Goal: Use online tool/utility: Use online tool/utility

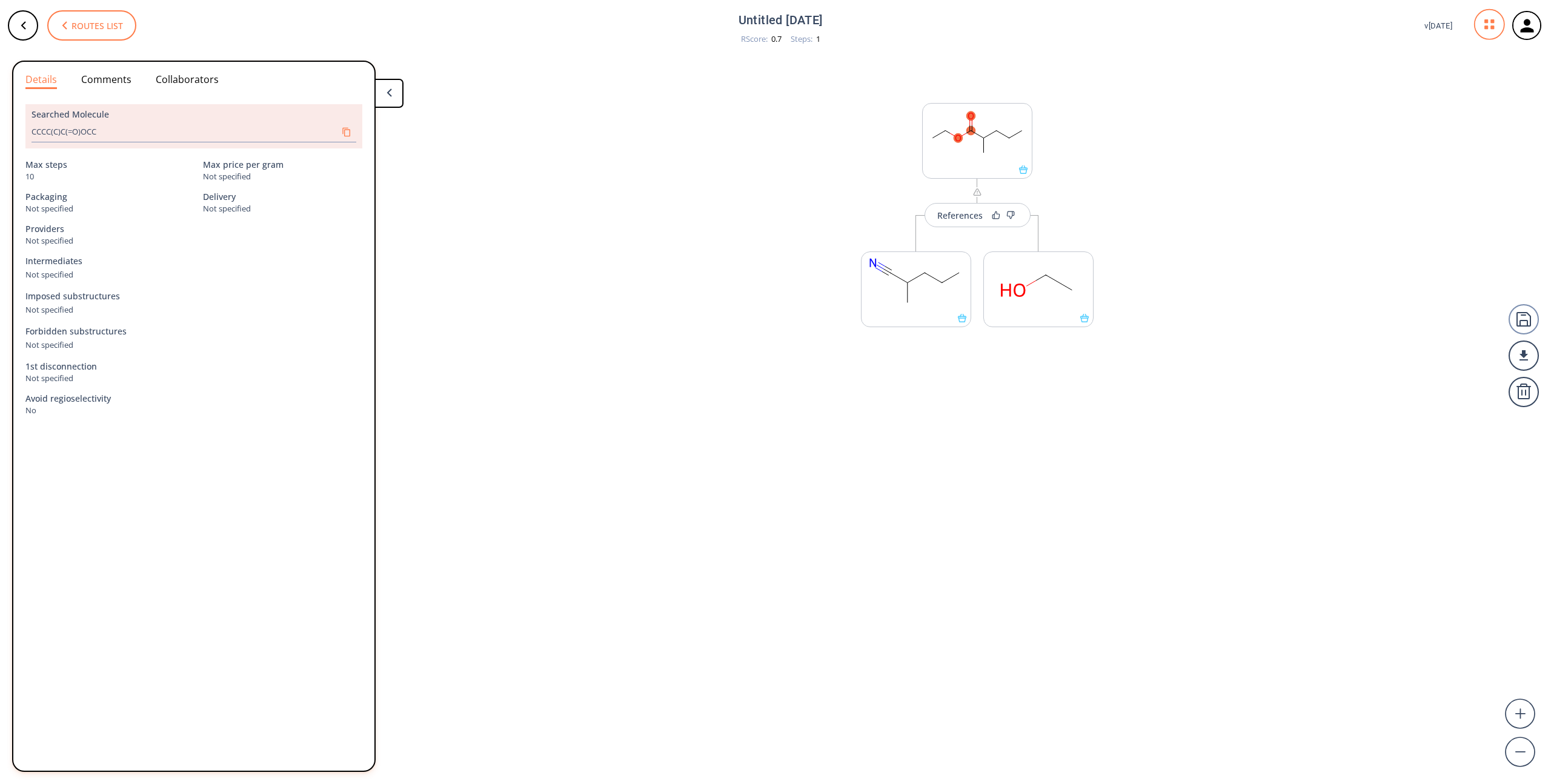
click at [85, 22] on span "Routes list" at bounding box center [97, 26] width 51 height 8
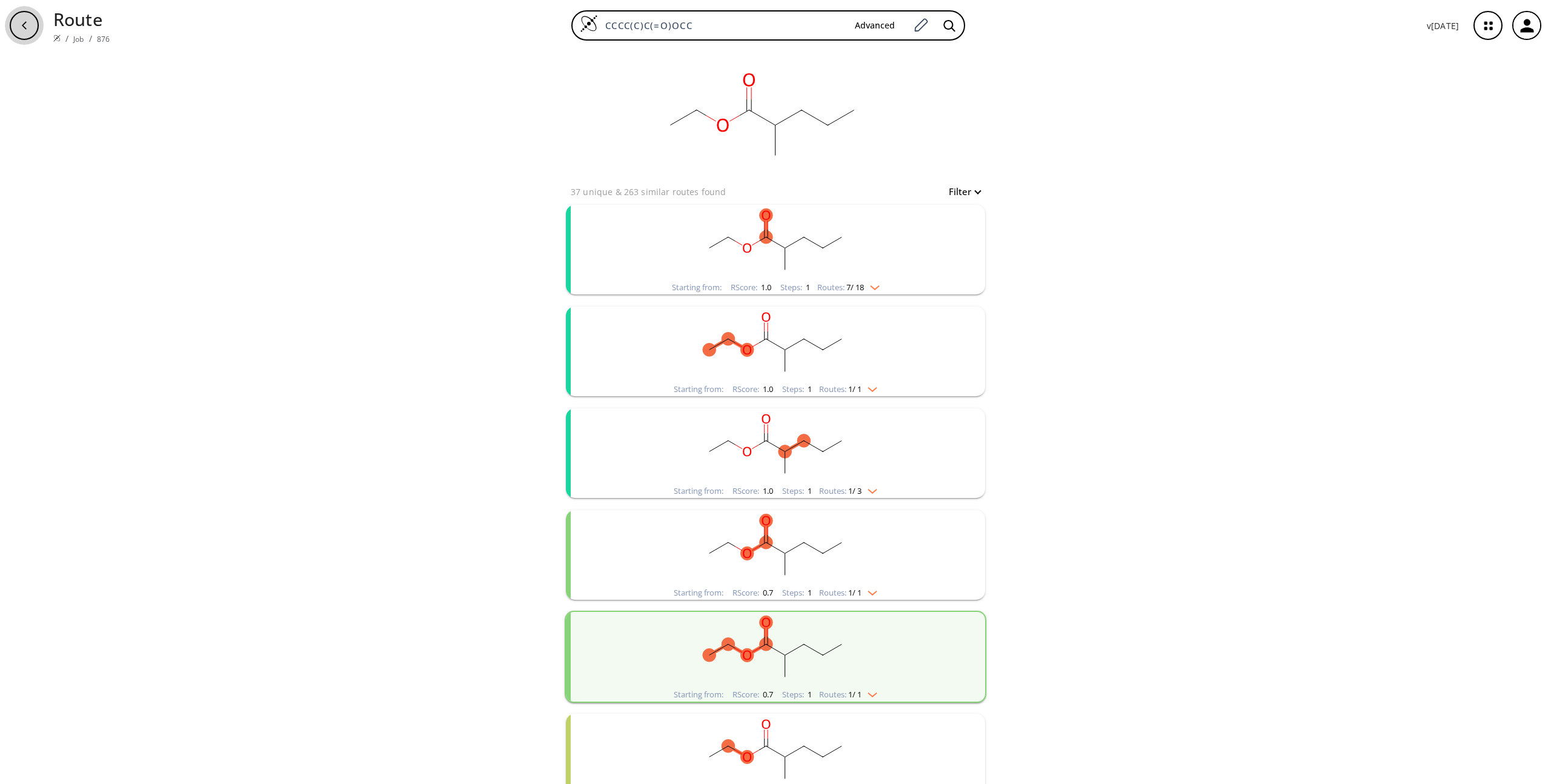
click at [30, 18] on div "button" at bounding box center [23, 25] width 29 height 29
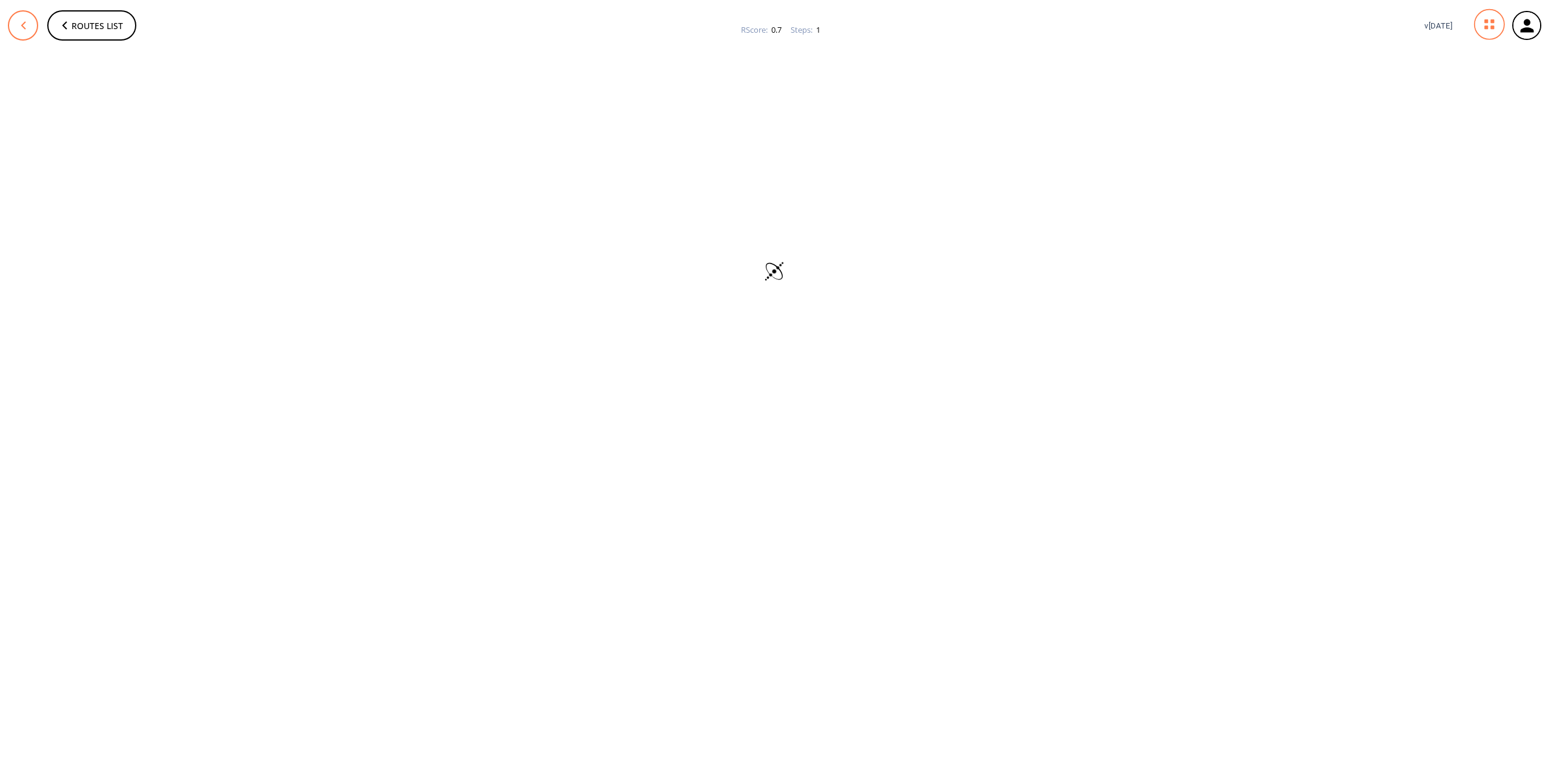
click at [31, 20] on button at bounding box center [23, 25] width 30 height 30
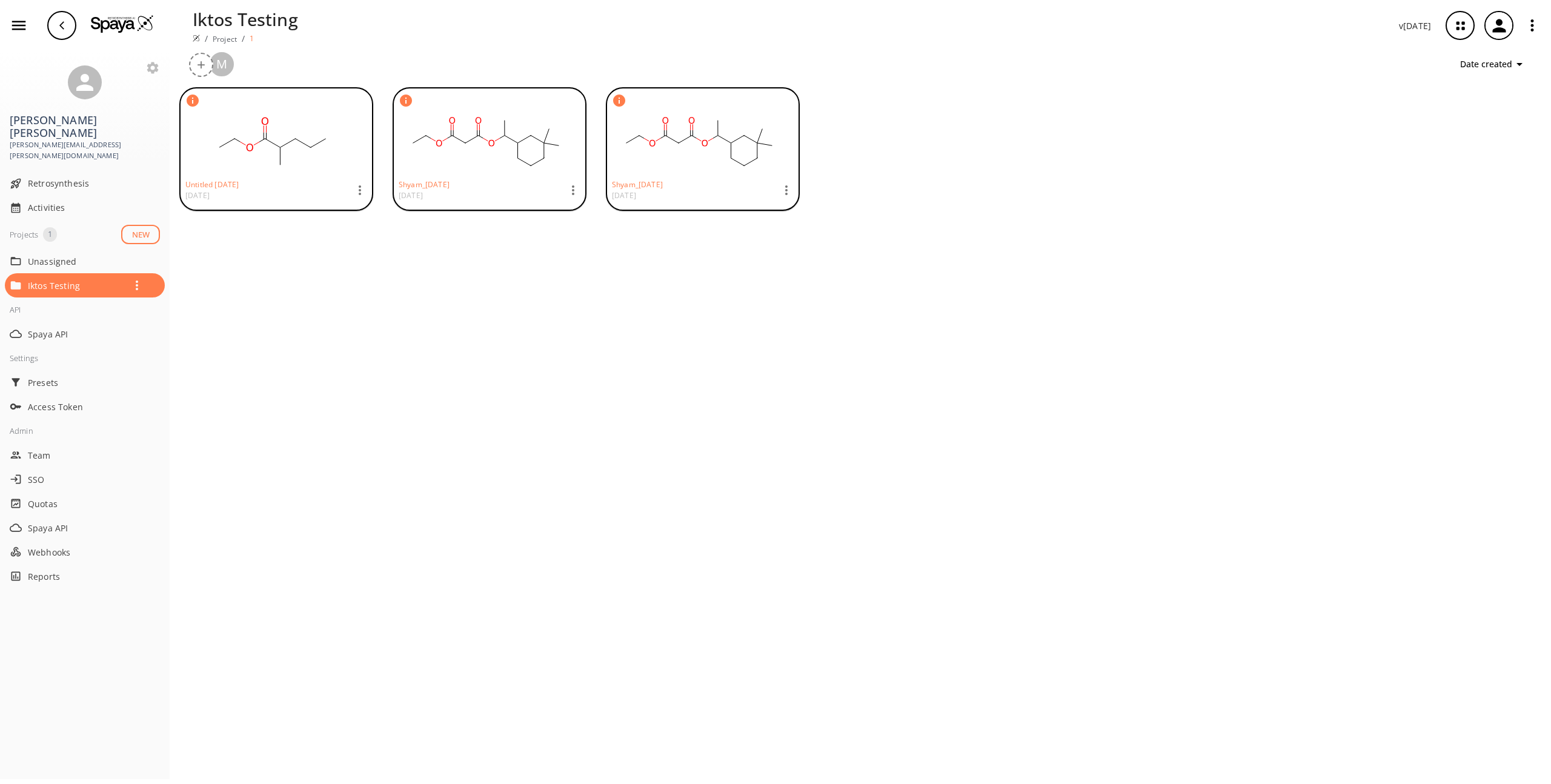
click at [116, 23] on img at bounding box center [122, 23] width 63 height 18
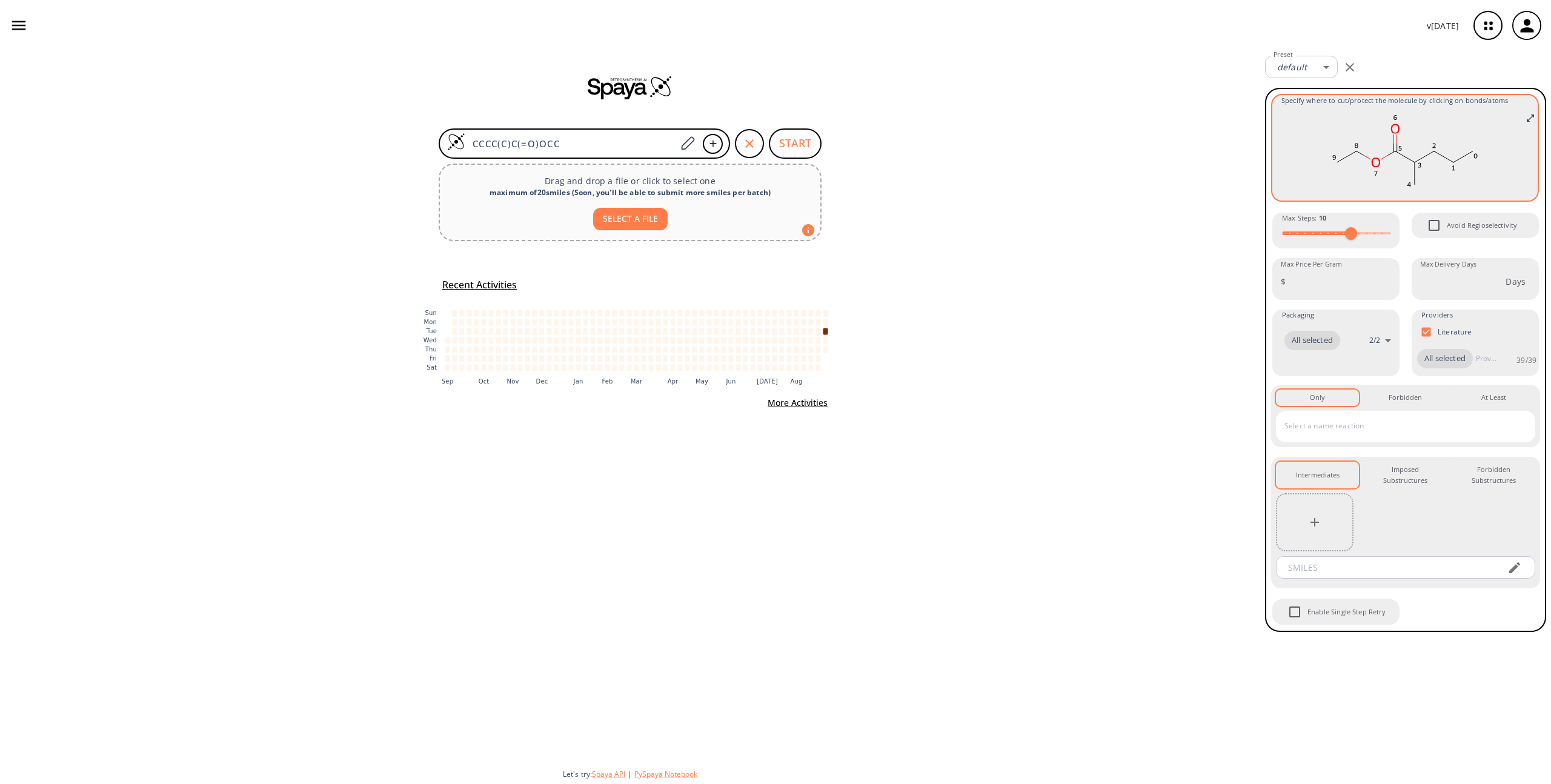
click at [1434, 132] on rect at bounding box center [1404, 153] width 247 height 85
click at [1329, 65] on body "v [DATE] [PERSON_NAME] [PERSON_NAME][EMAIL_ADDRESS][PERSON_NAME][DOMAIN_NAME] R…" at bounding box center [776, 392] width 1551 height 784
drag, startPoint x: 1456, startPoint y: 153, endPoint x: 1465, endPoint y: 143, distance: 13.5
click at [1457, 151] on div at bounding box center [776, 392] width 1551 height 784
click at [1531, 117] on icon "Full screen" at bounding box center [1531, 118] width 9 height 9
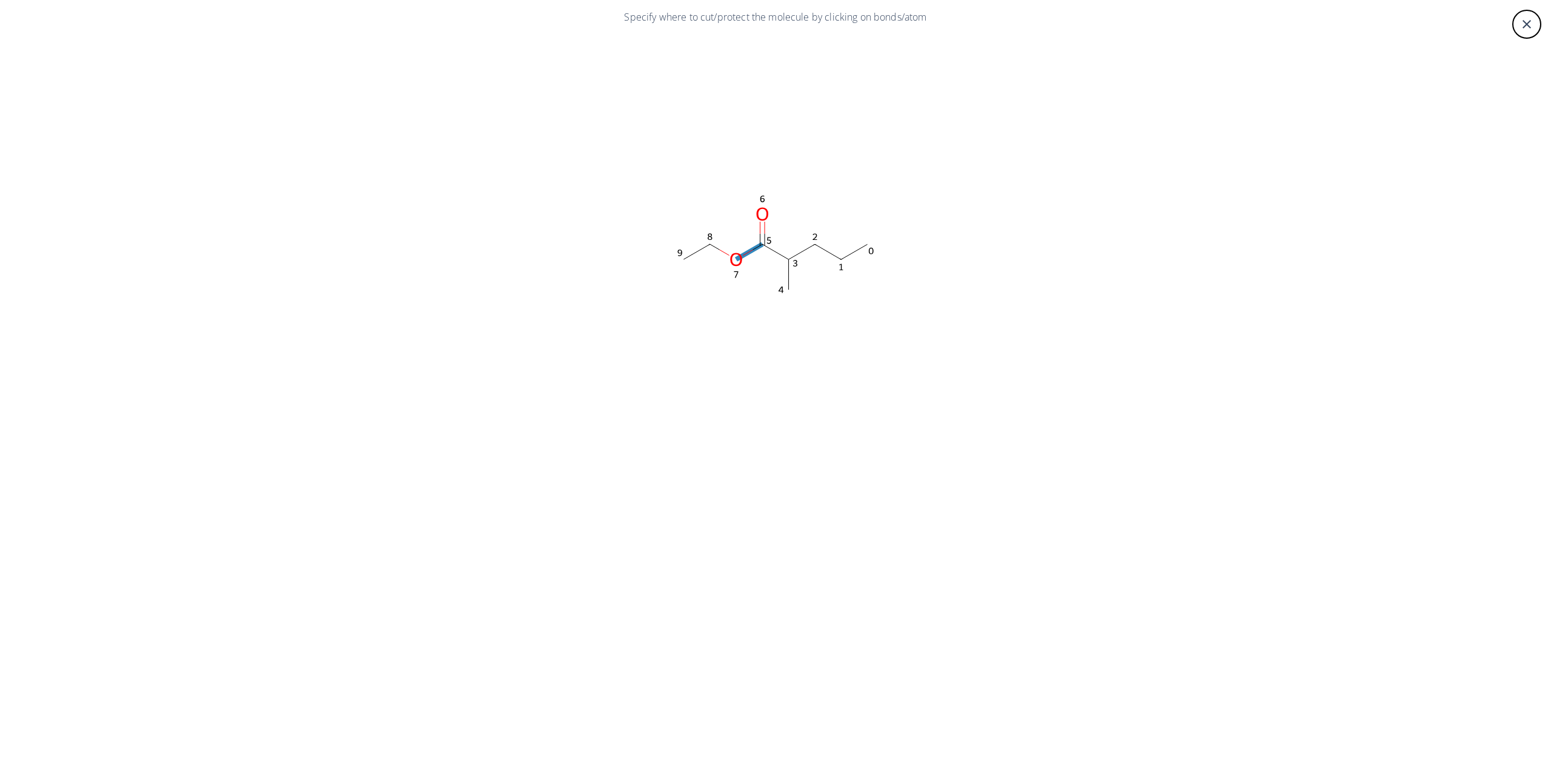
click at [750, 249] on icon at bounding box center [747, 252] width 9 height 5
click at [754, 266] on icon at bounding box center [754, 263] width 11 height 11
click at [1525, 22] on icon "close" at bounding box center [1527, 24] width 9 height 9
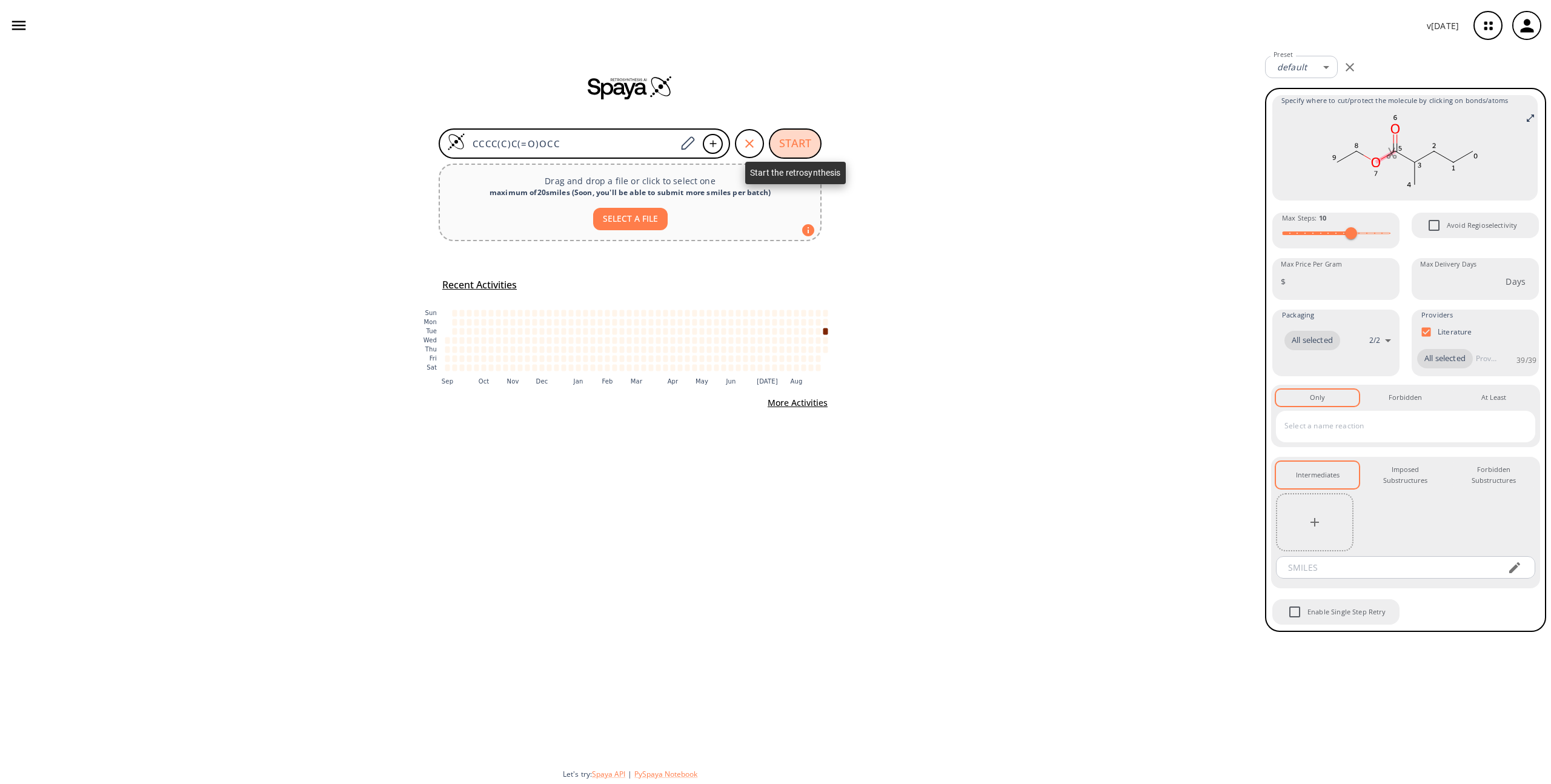
click at [794, 148] on button "START" at bounding box center [796, 143] width 53 height 30
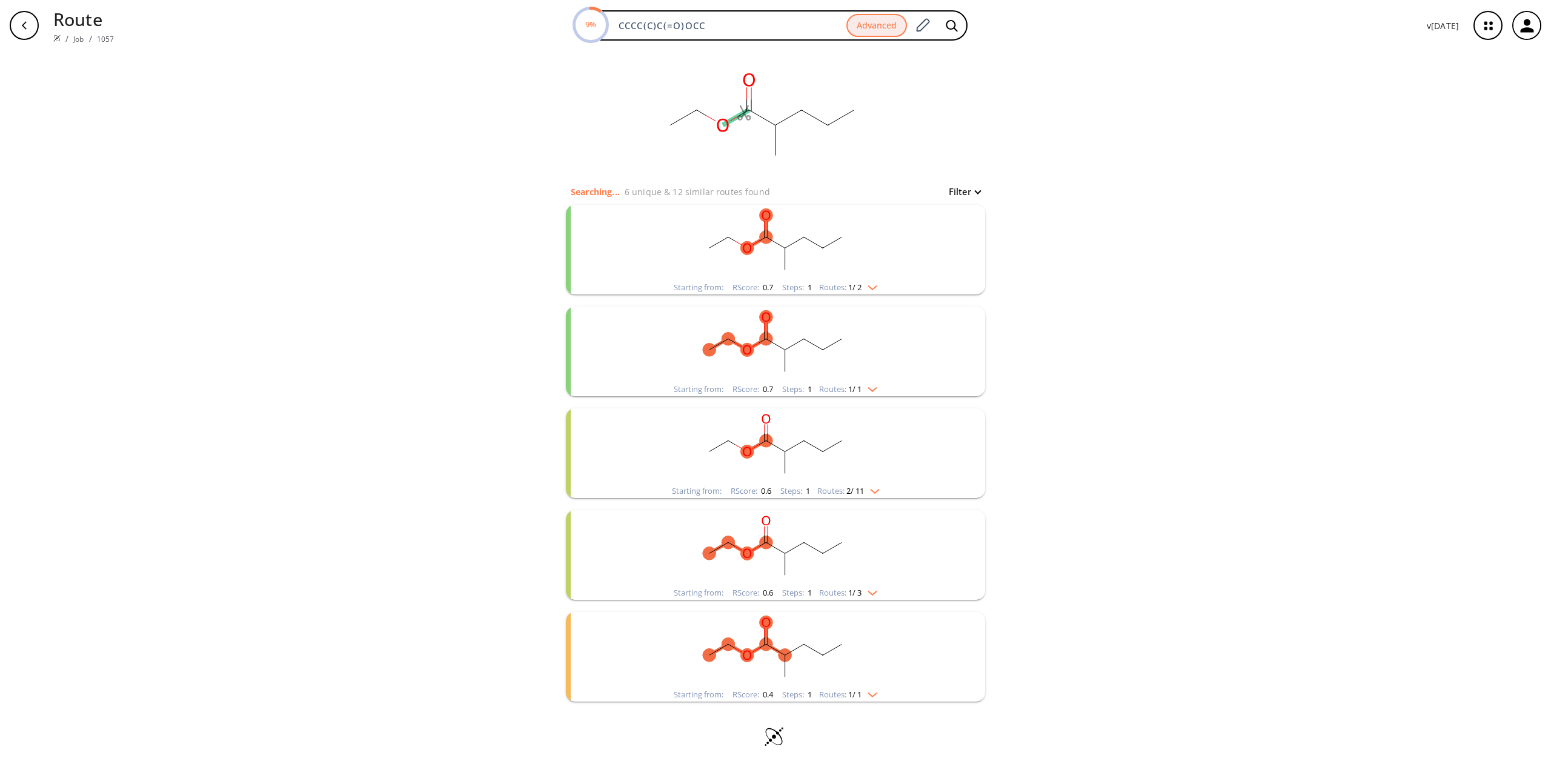
click at [787, 238] on rect "clusters" at bounding box center [776, 242] width 315 height 76
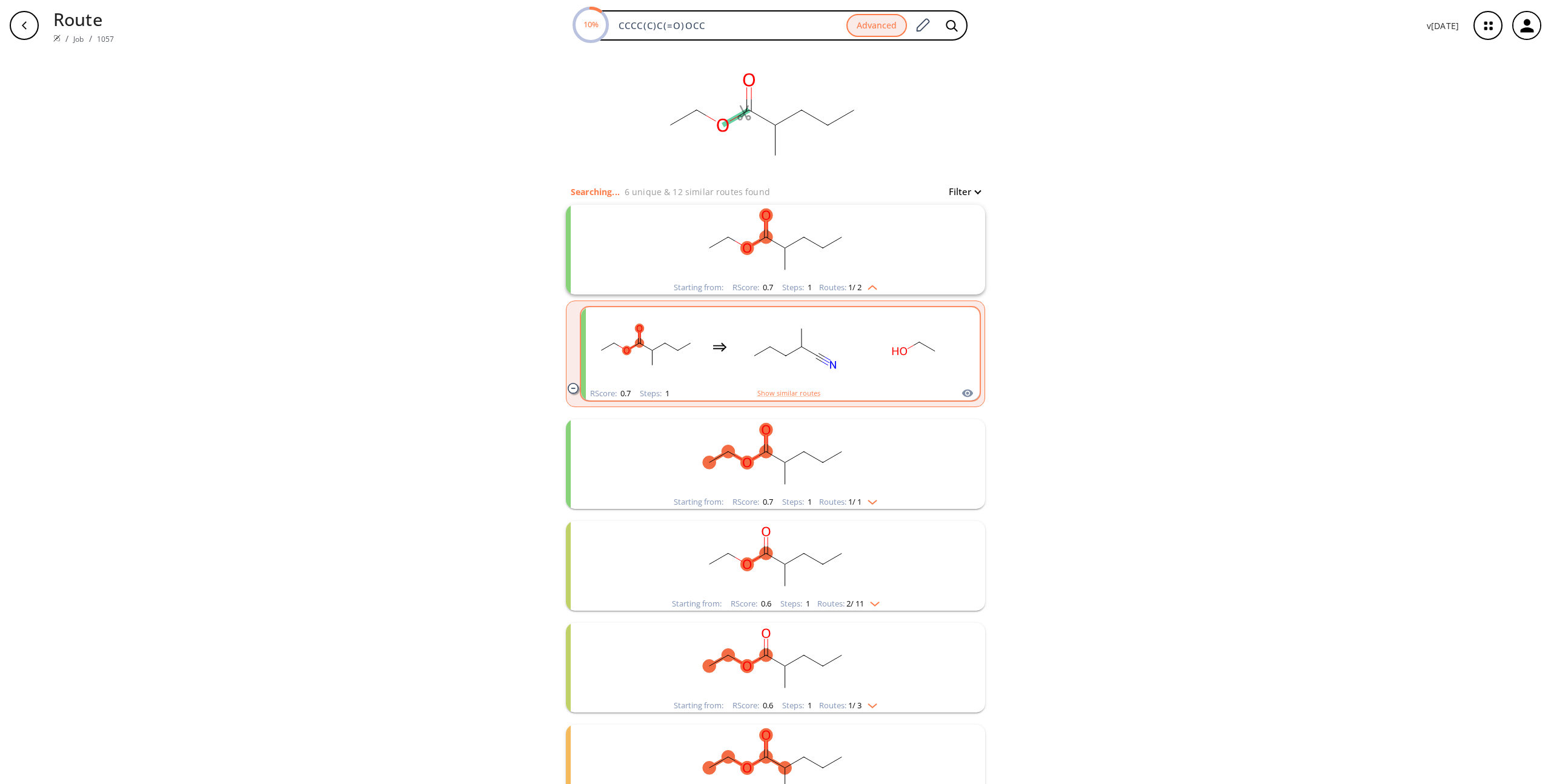
click at [763, 344] on rect "clusters" at bounding box center [794, 347] width 109 height 76
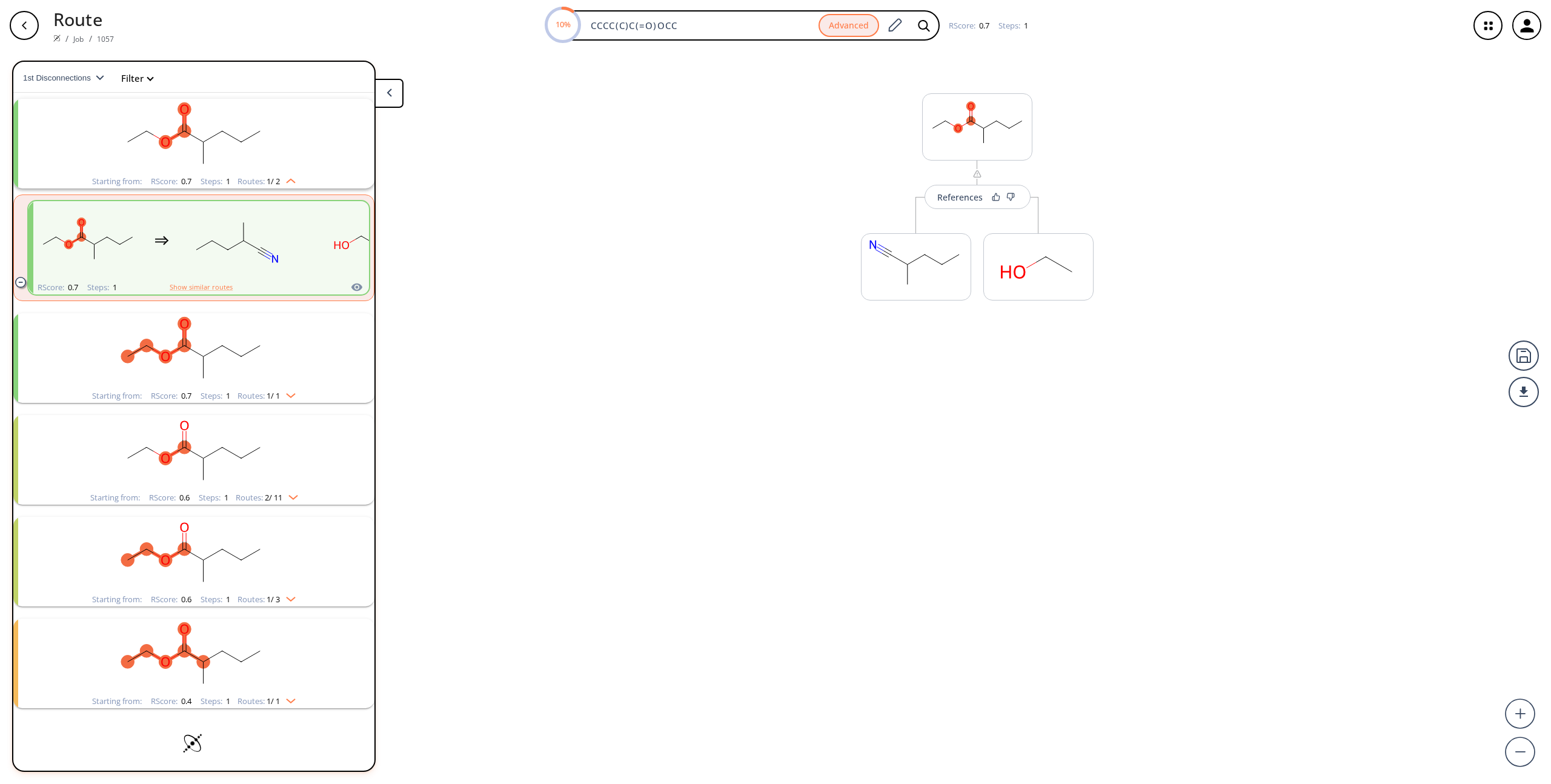
scroll to position [26, 0]
click at [959, 204] on div "References" at bounding box center [960, 206] width 45 height 8
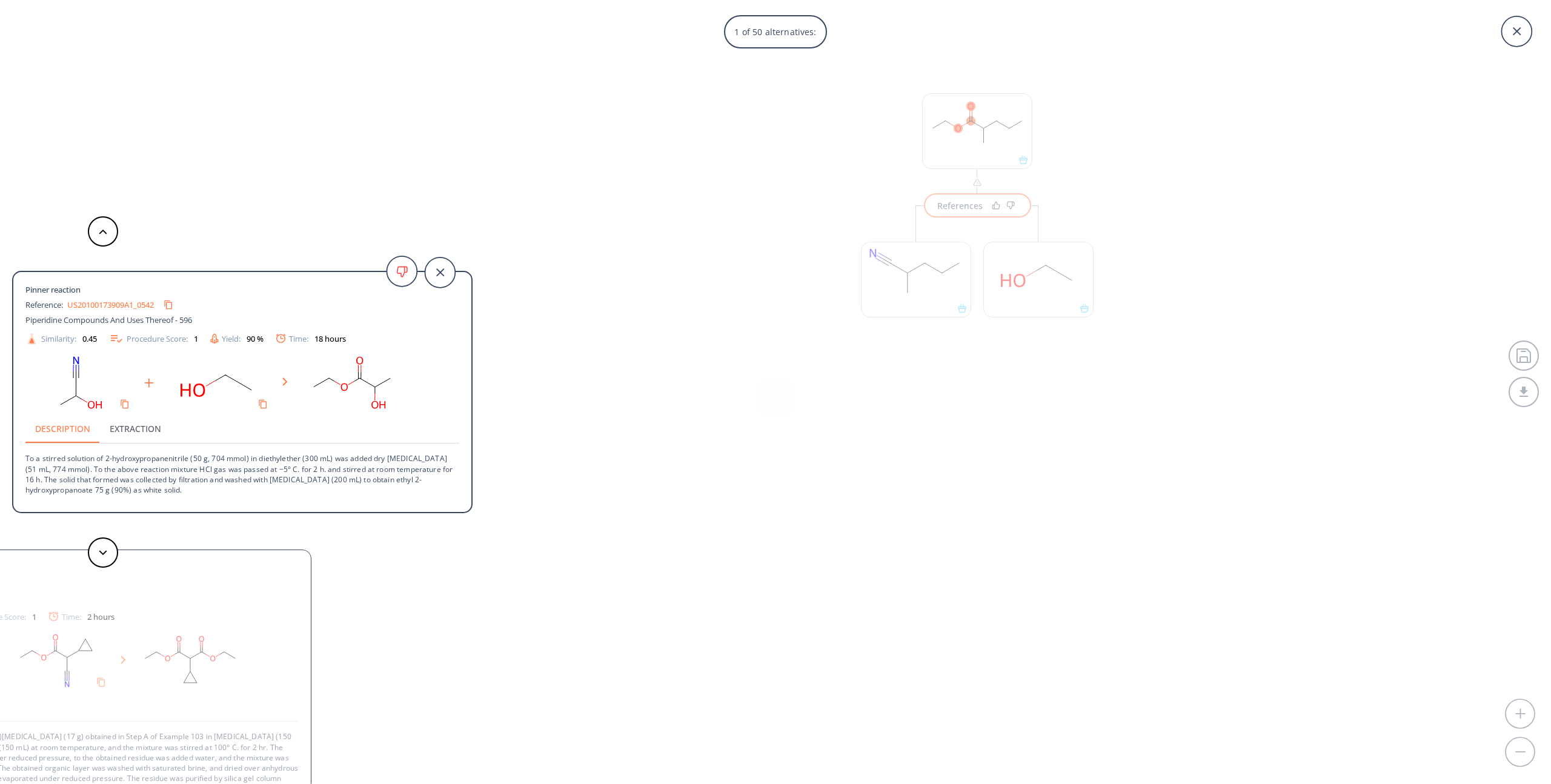
click at [867, 433] on div "1 of 50 alternatives: Pinner reaction Reference: US20100173909A1_0542 Piperidin…" at bounding box center [776, 392] width 1551 height 784
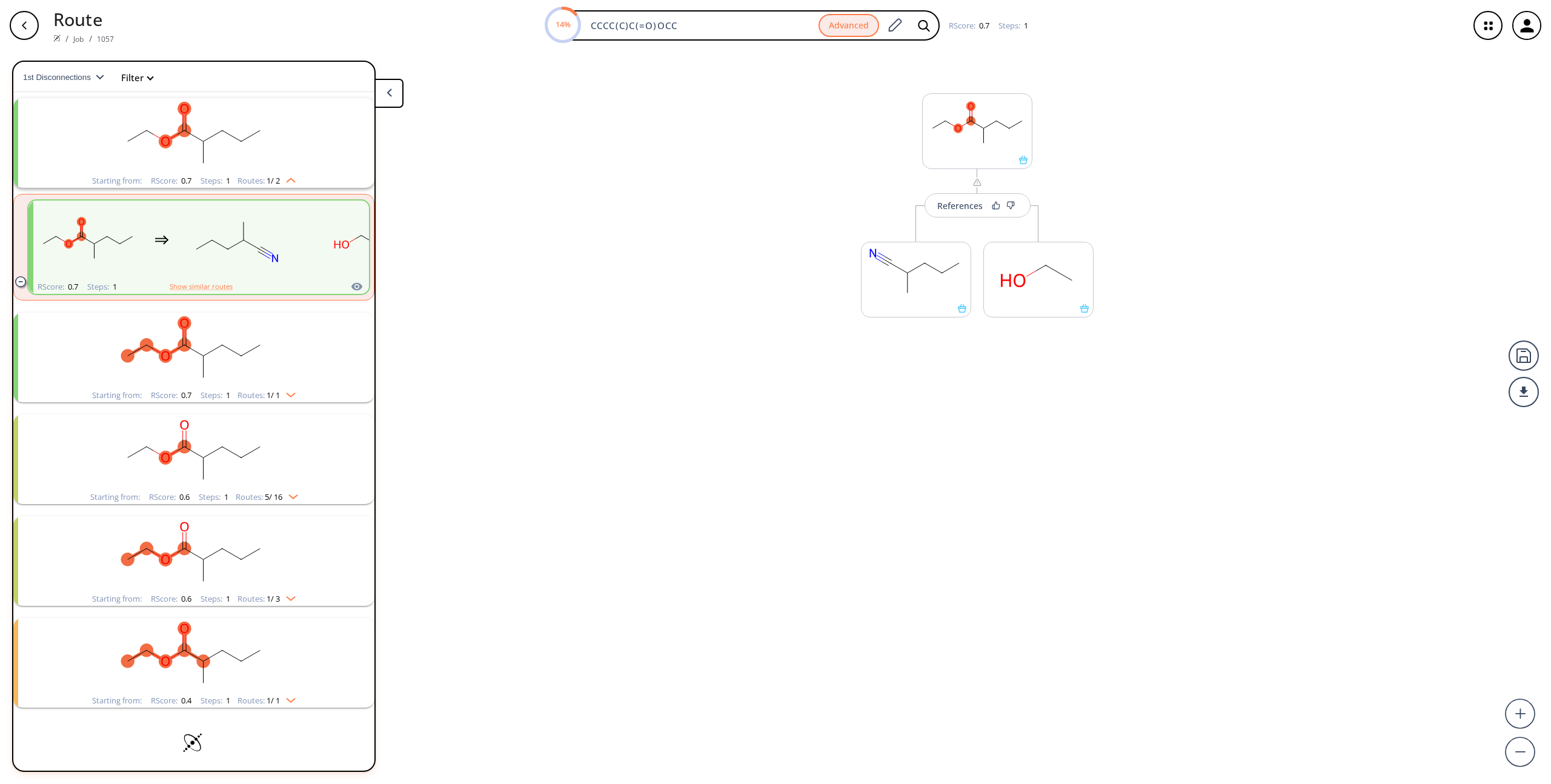
drag, startPoint x: 744, startPoint y: 174, endPoint x: 144, endPoint y: 4, distance: 623.6
click at [743, 174] on div "References More routes from here More routes from here" at bounding box center [776, 412] width 1551 height 723
click at [13, 34] on div "button" at bounding box center [23, 25] width 29 height 29
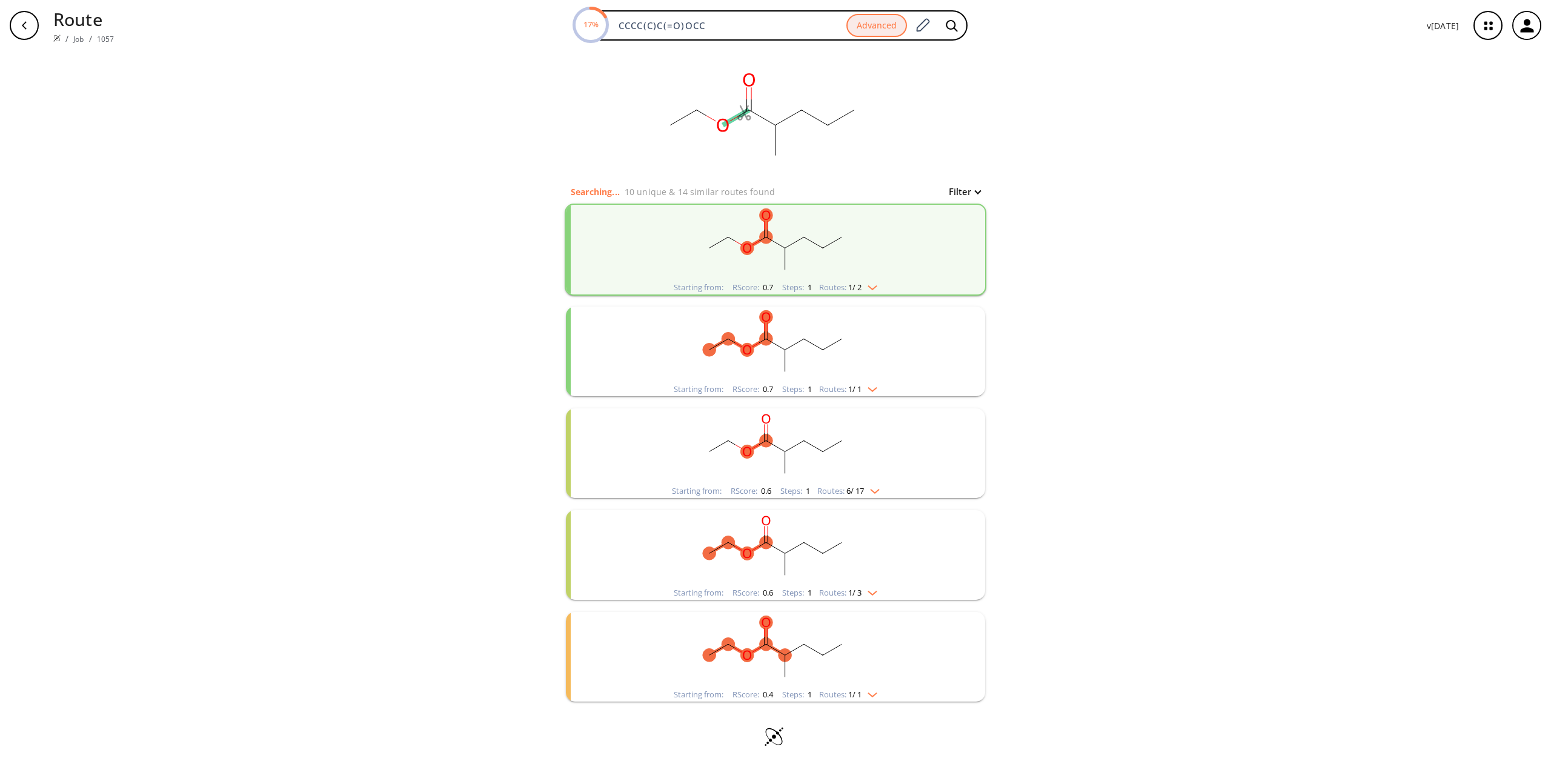
click at [23, 31] on div "button" at bounding box center [23, 25] width 29 height 29
click at [19, 32] on div "button" at bounding box center [23, 25] width 29 height 29
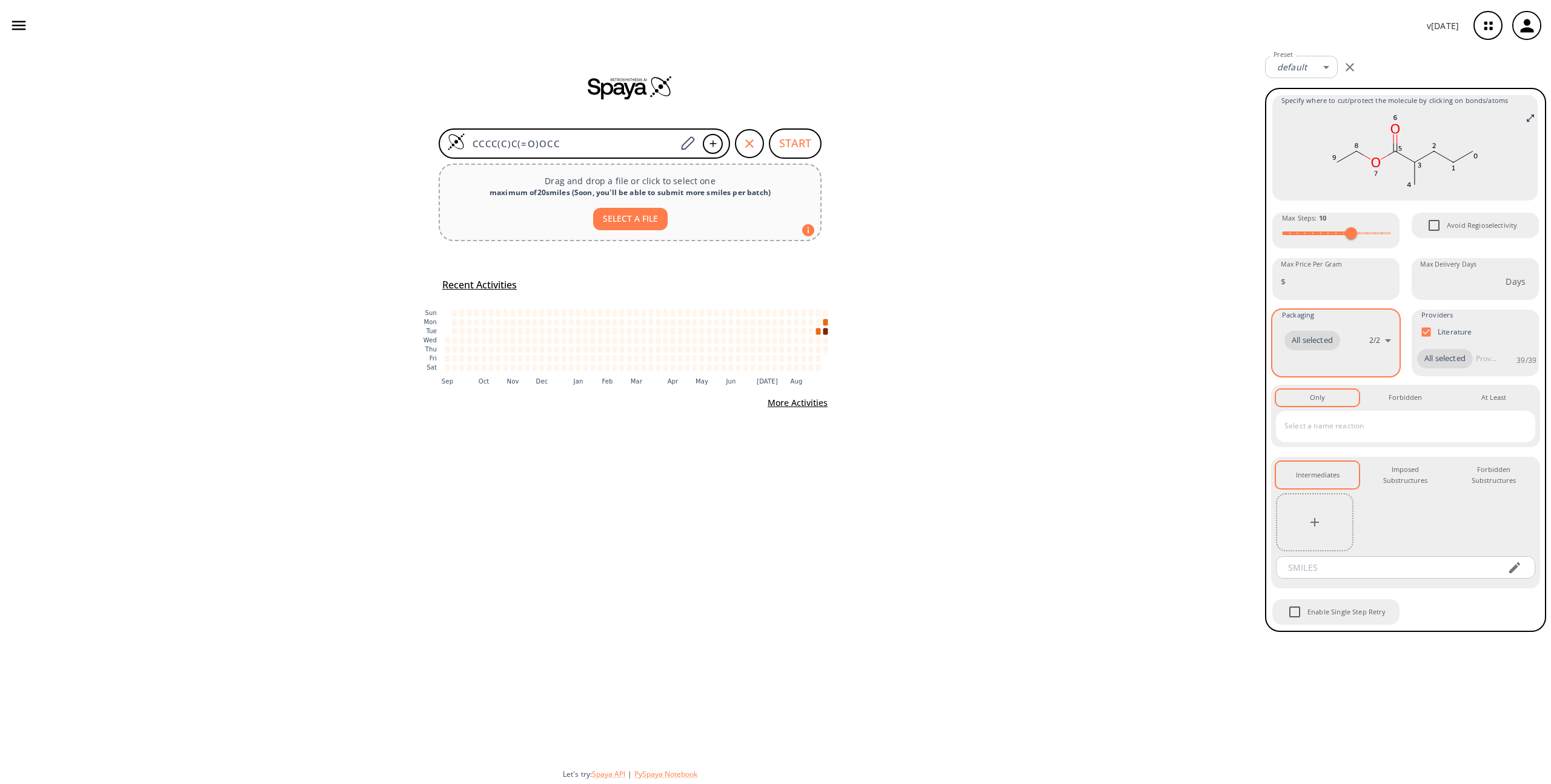
click at [1344, 324] on body "v [DATE] [PERSON_NAME] [PERSON_NAME][EMAIL_ADDRESS][PERSON_NAME][DOMAIN_NAME] R…" at bounding box center [776, 392] width 1551 height 784
click at [1505, 275] on div at bounding box center [776, 392] width 1551 height 784
click at [1373, 425] on input "text" at bounding box center [1396, 426] width 230 height 19
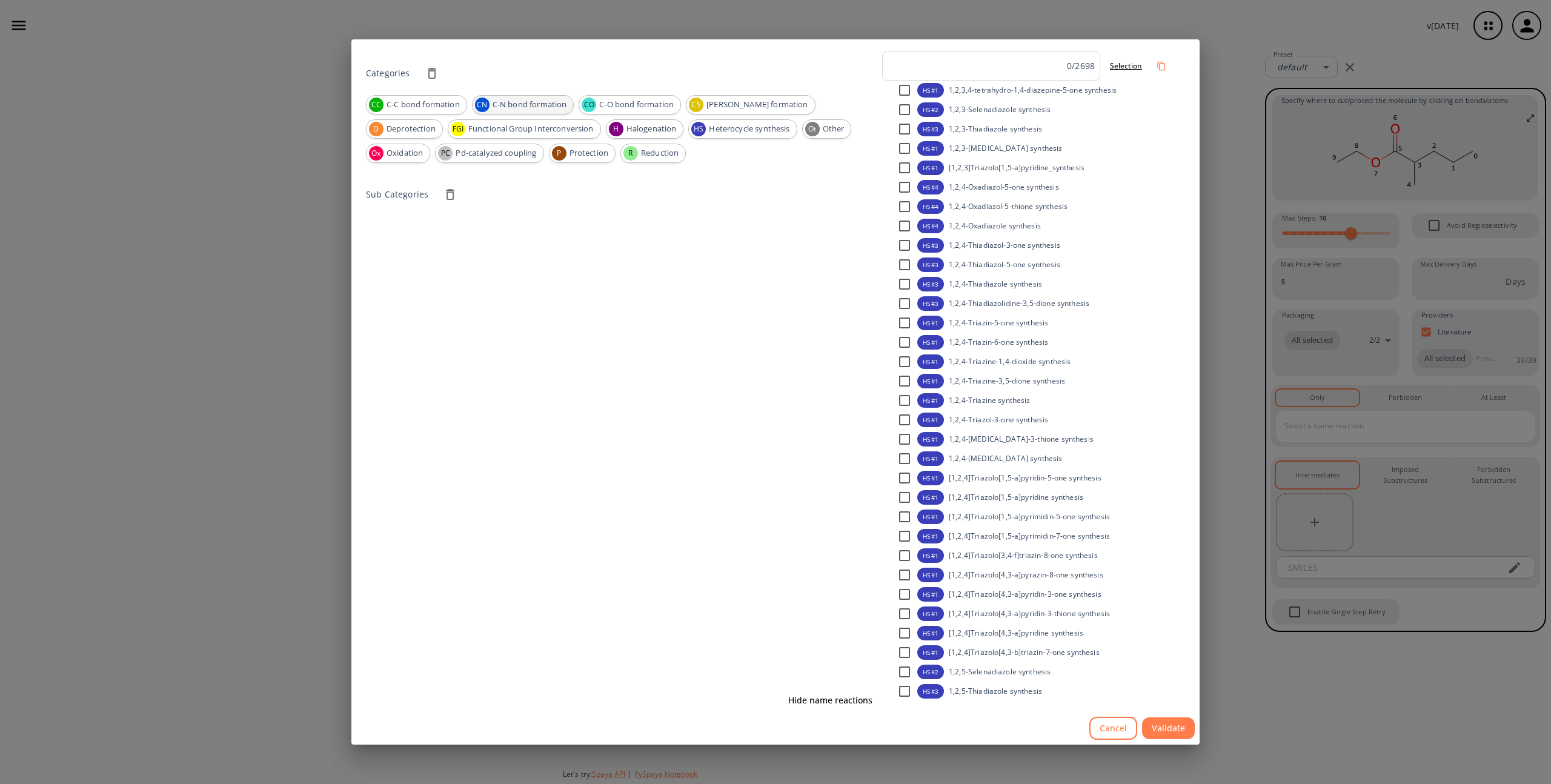
drag, startPoint x: 448, startPoint y: 101, endPoint x: 493, endPoint y: 98, distance: 45.1
click at [450, 101] on span "C-C bond formation" at bounding box center [422, 105] width 87 height 12
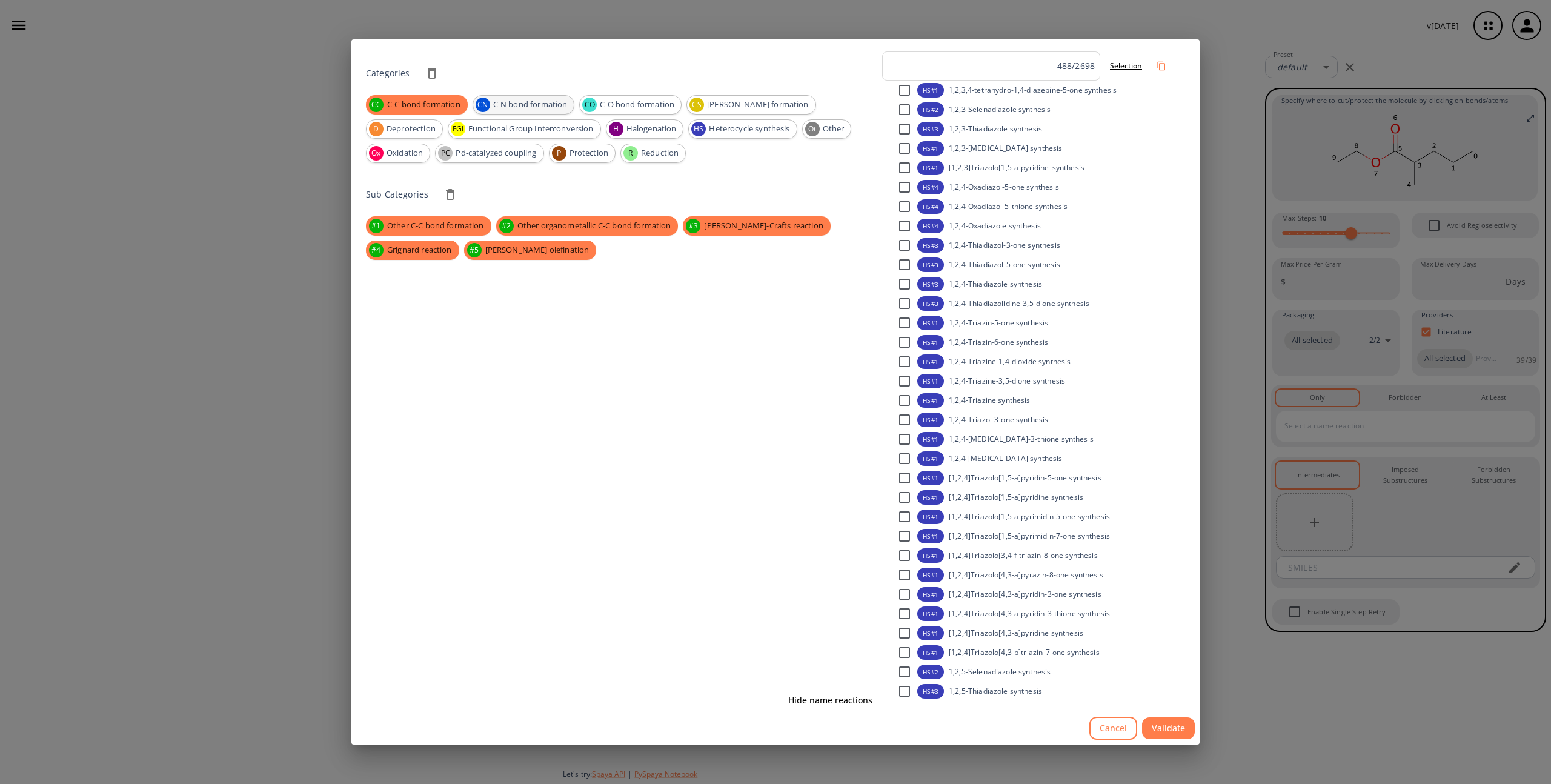
click at [563, 108] on span "C-N bond formation" at bounding box center [530, 105] width 88 height 12
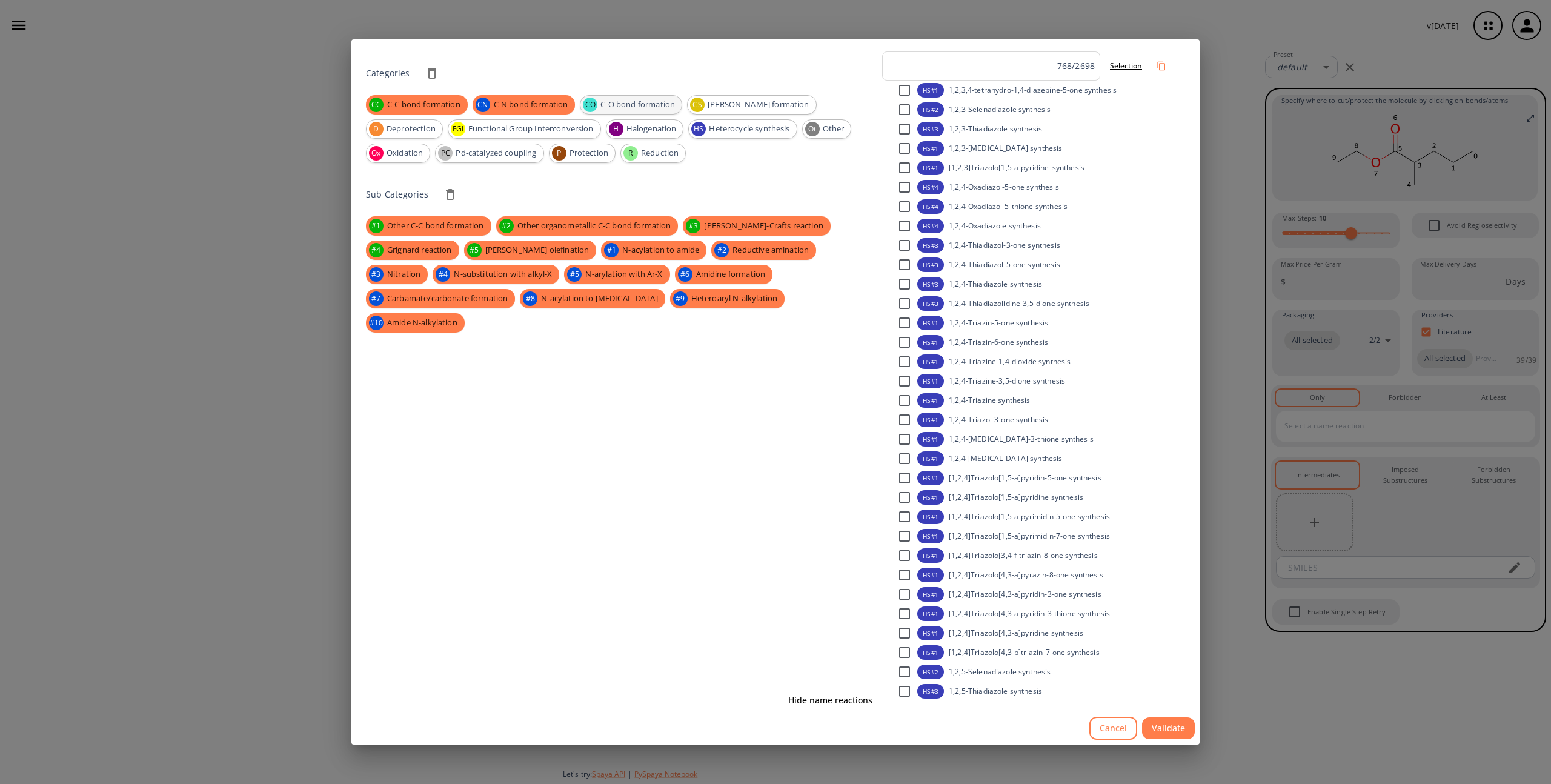
drag, startPoint x: 633, startPoint y: 102, endPoint x: 644, endPoint y: 104, distance: 11.2
click at [633, 104] on span "C-O bond formation" at bounding box center [638, 105] width 88 height 12
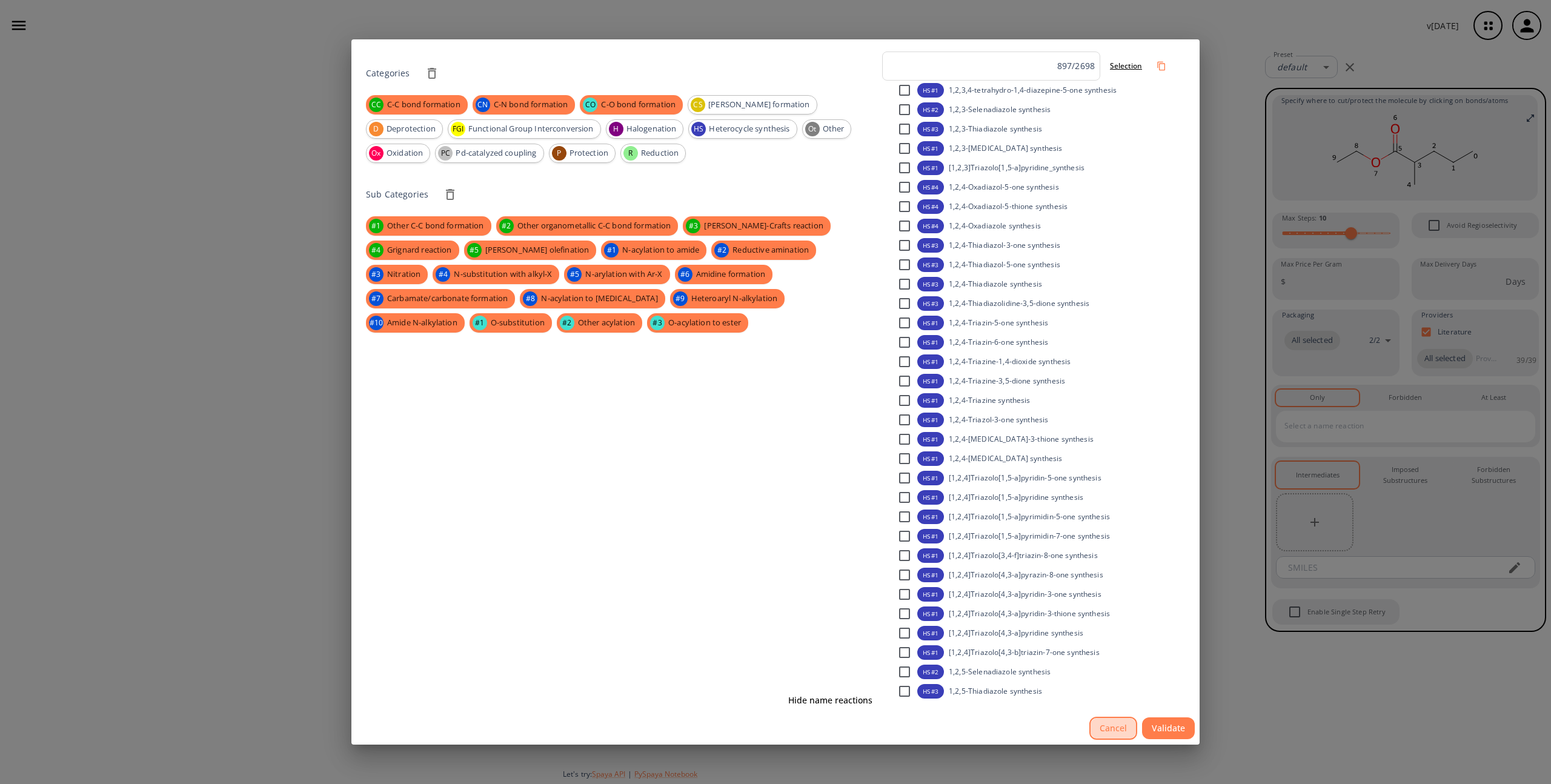
click at [1110, 729] on button "Cancel" at bounding box center [1113, 729] width 48 height 23
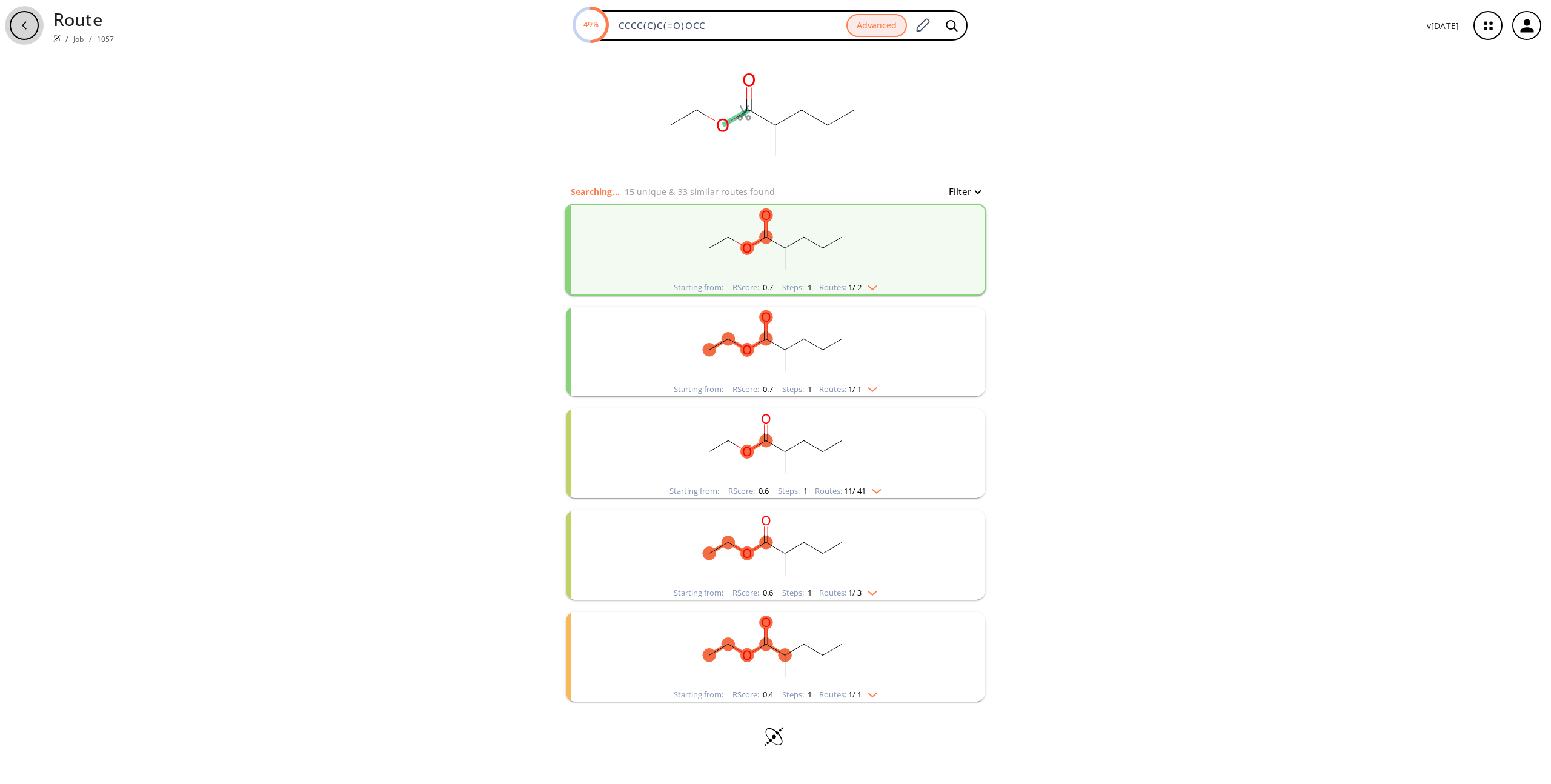
click at [25, 22] on icon "button" at bounding box center [24, 25] width 9 height 9
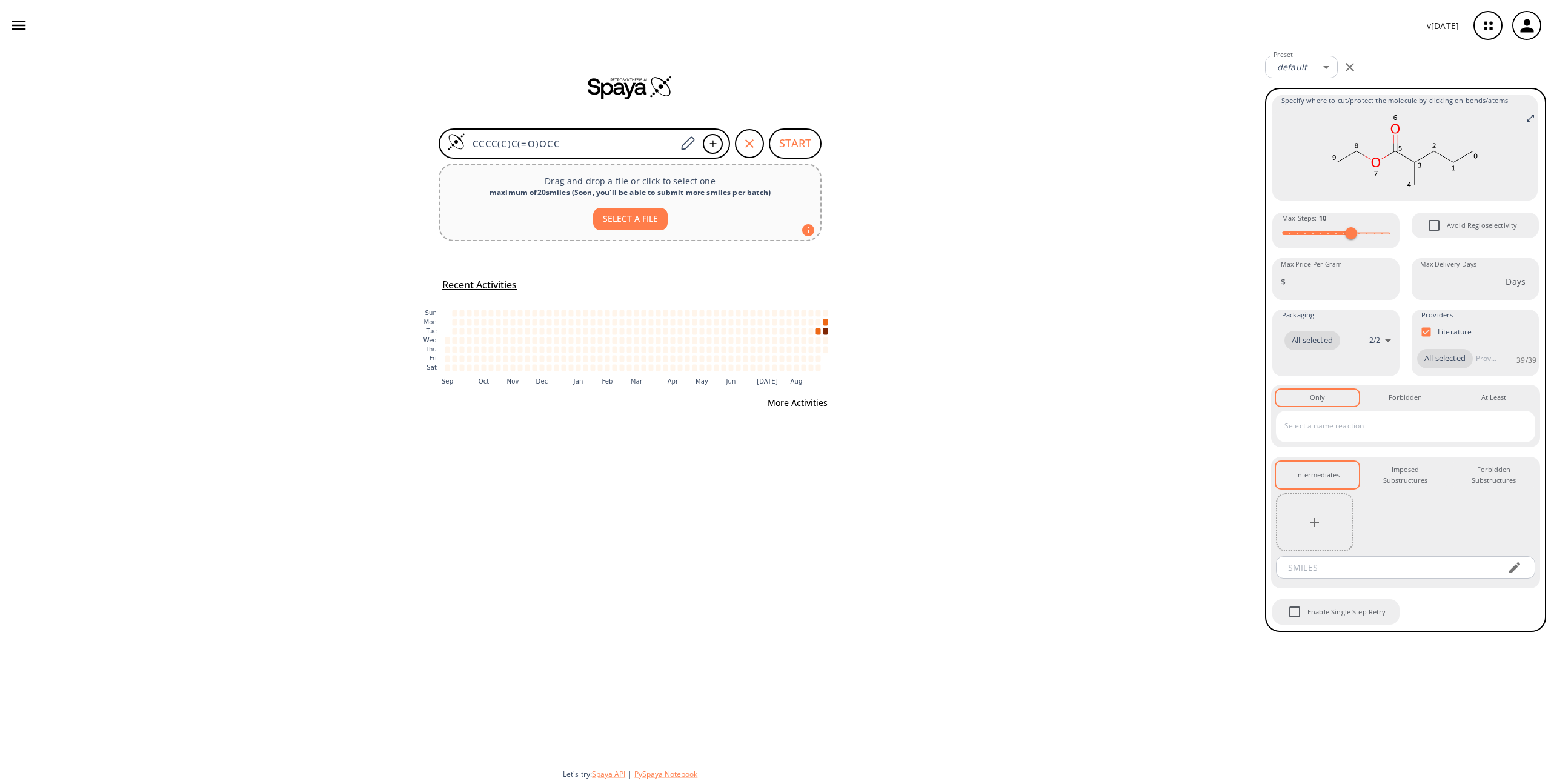
click at [1407, 429] on input "text" at bounding box center [1396, 426] width 230 height 19
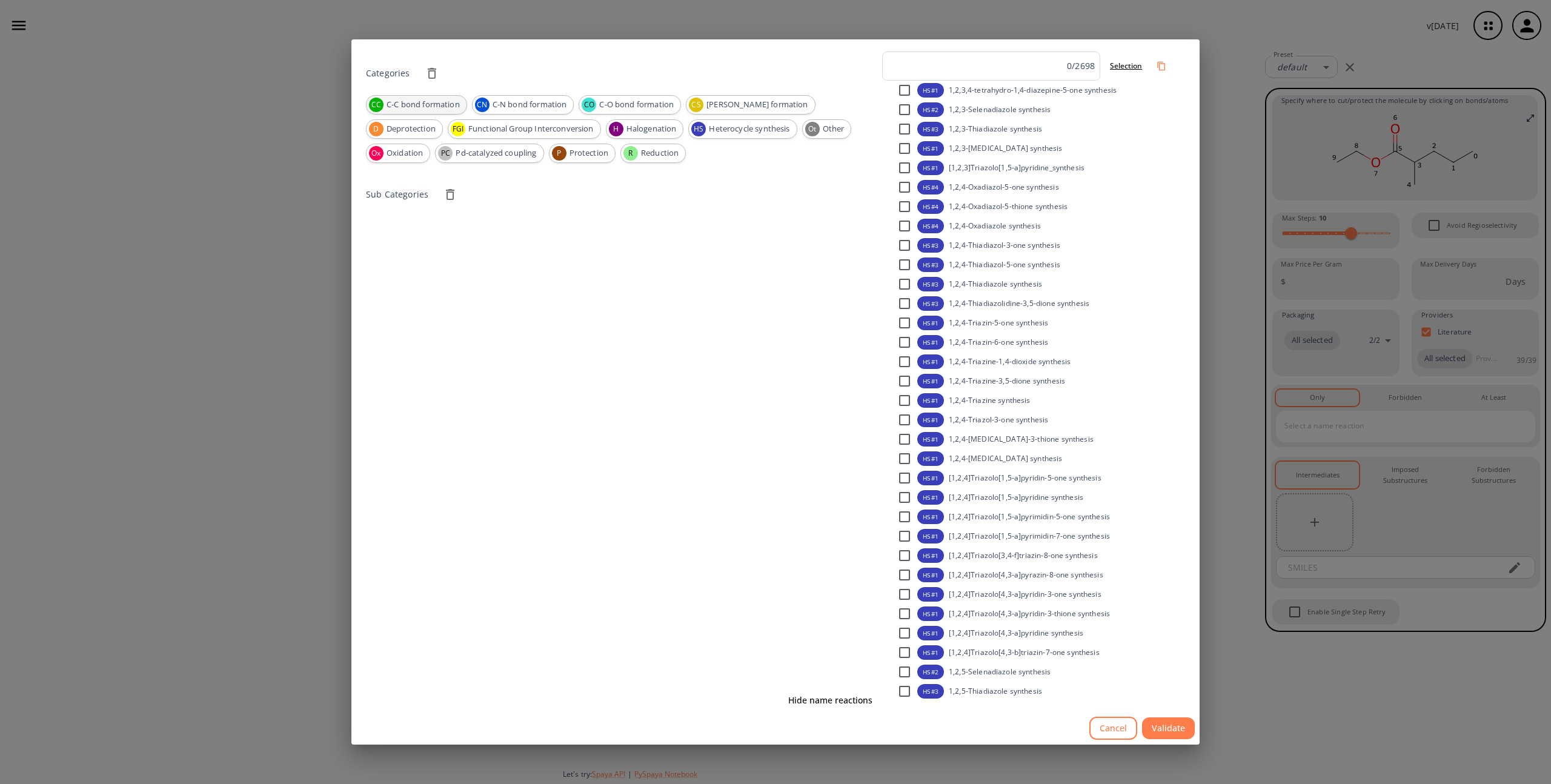
click at [433, 102] on span "C-C bond formation" at bounding box center [422, 105] width 87 height 12
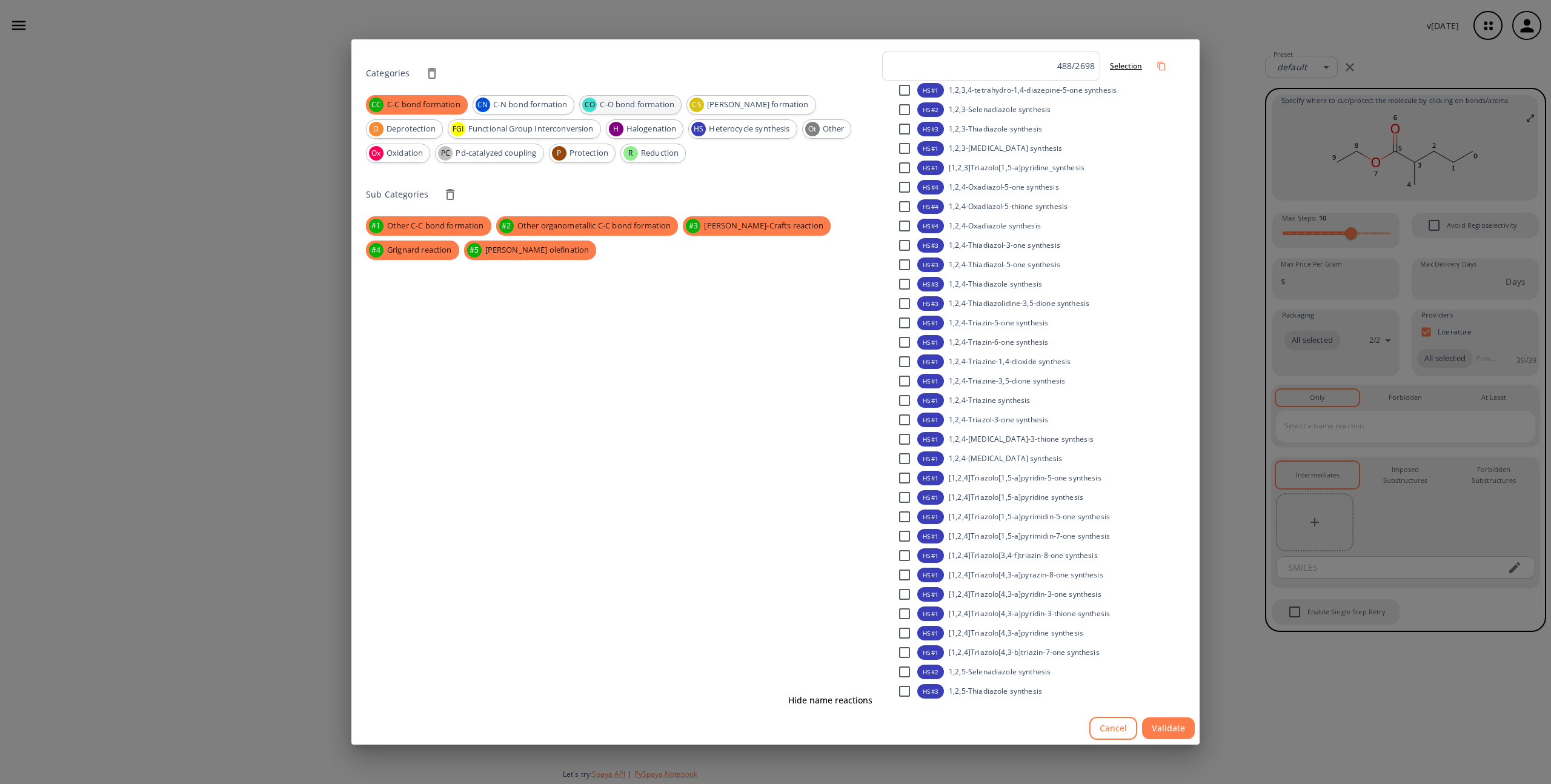
click at [657, 107] on span "C-O bond formation" at bounding box center [637, 105] width 88 height 12
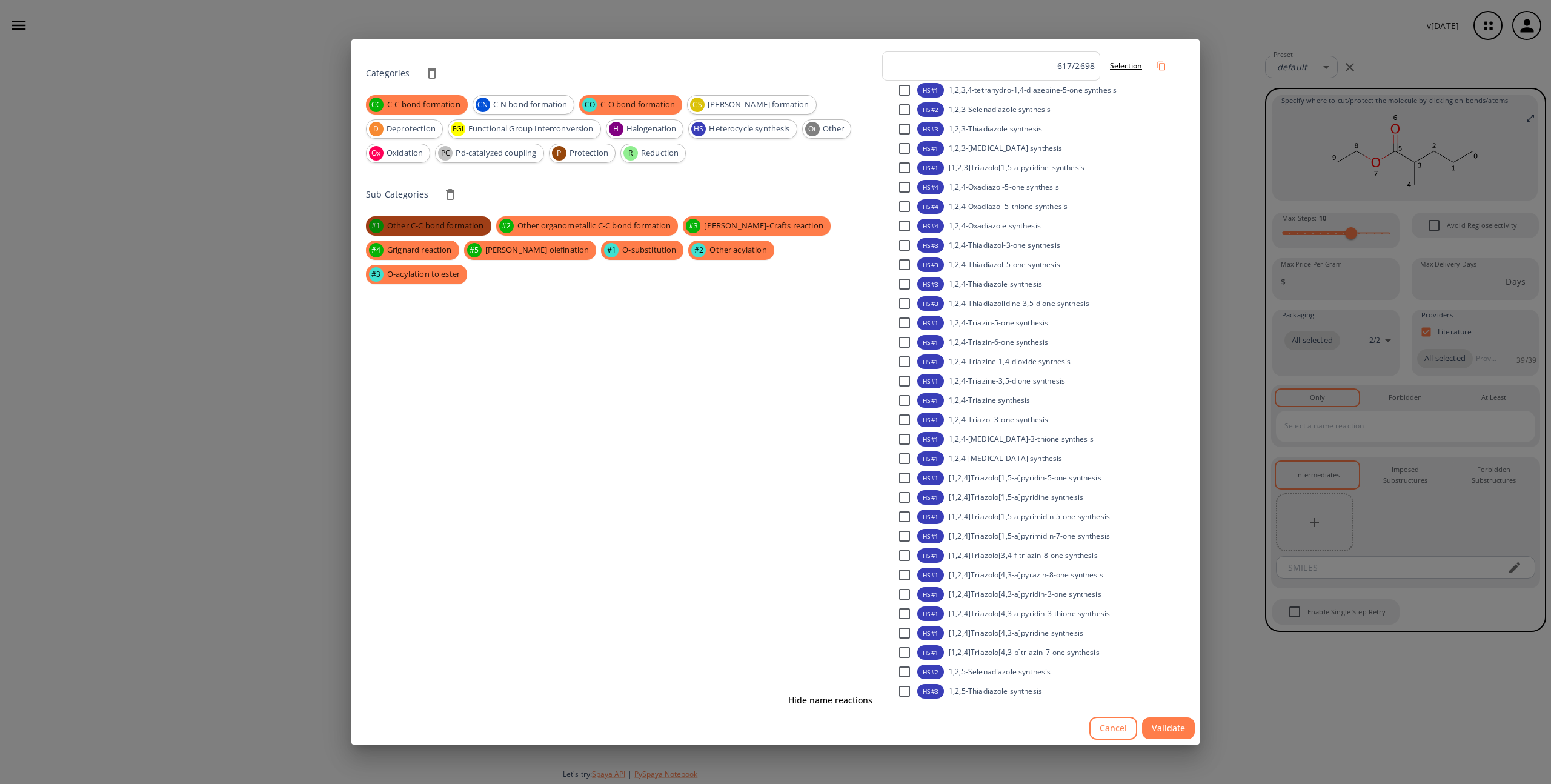
click at [429, 232] on div "#1 Other C-C bond formation" at bounding box center [429, 226] width 125 height 19
click at [454, 222] on span "Other C-C bond formation" at bounding box center [435, 226] width 111 height 12
click at [1118, 729] on button "Cancel" at bounding box center [1113, 729] width 48 height 23
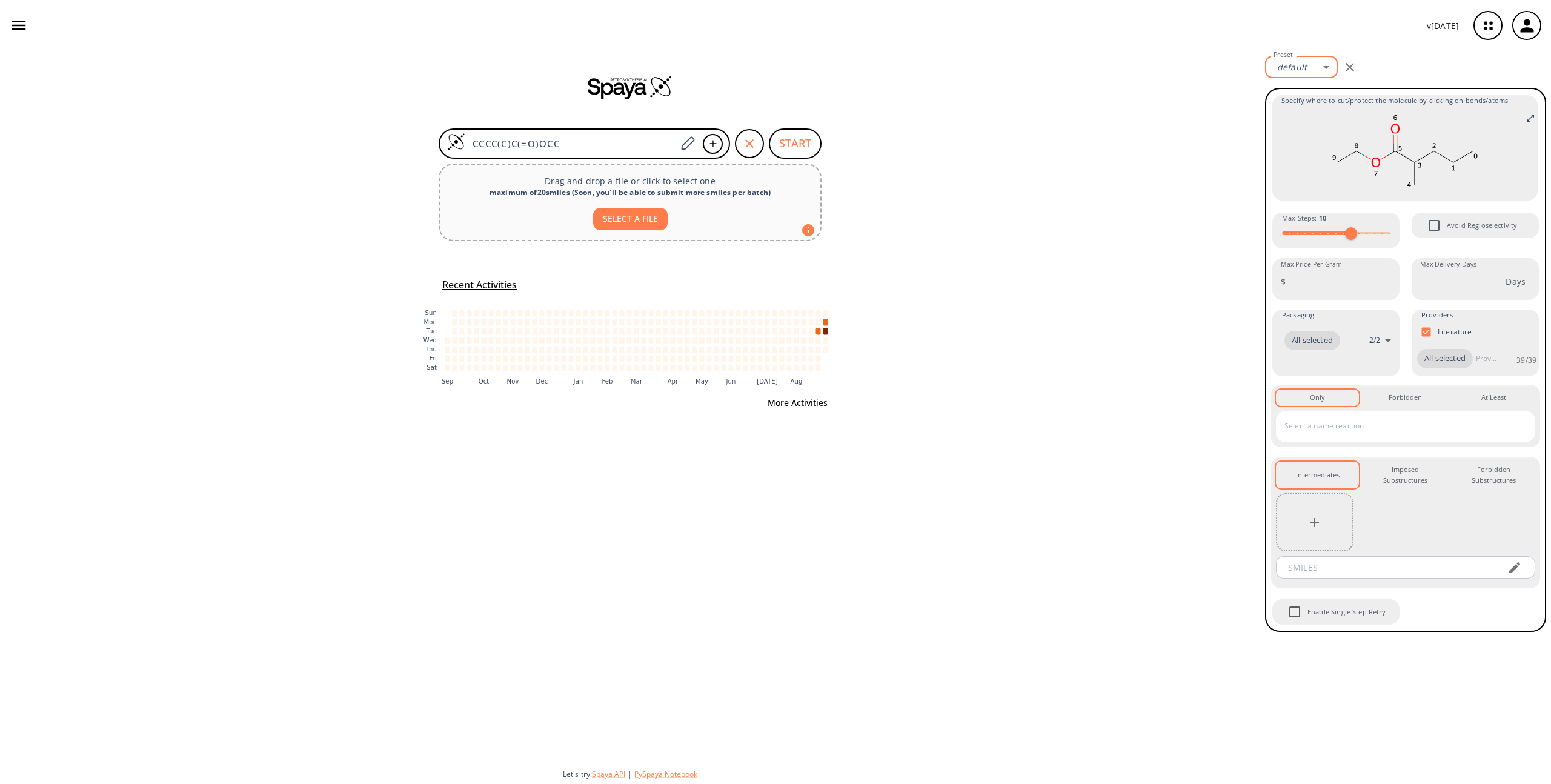
click at [1316, 66] on body "v [DATE] [PERSON_NAME] [PERSON_NAME][EMAIL_ADDRESS][PERSON_NAME][DOMAIN_NAME] R…" at bounding box center [776, 392] width 1551 height 784
click at [1482, 339] on div at bounding box center [776, 392] width 1551 height 784
click at [1453, 366] on div "All selected" at bounding box center [1446, 358] width 56 height 19
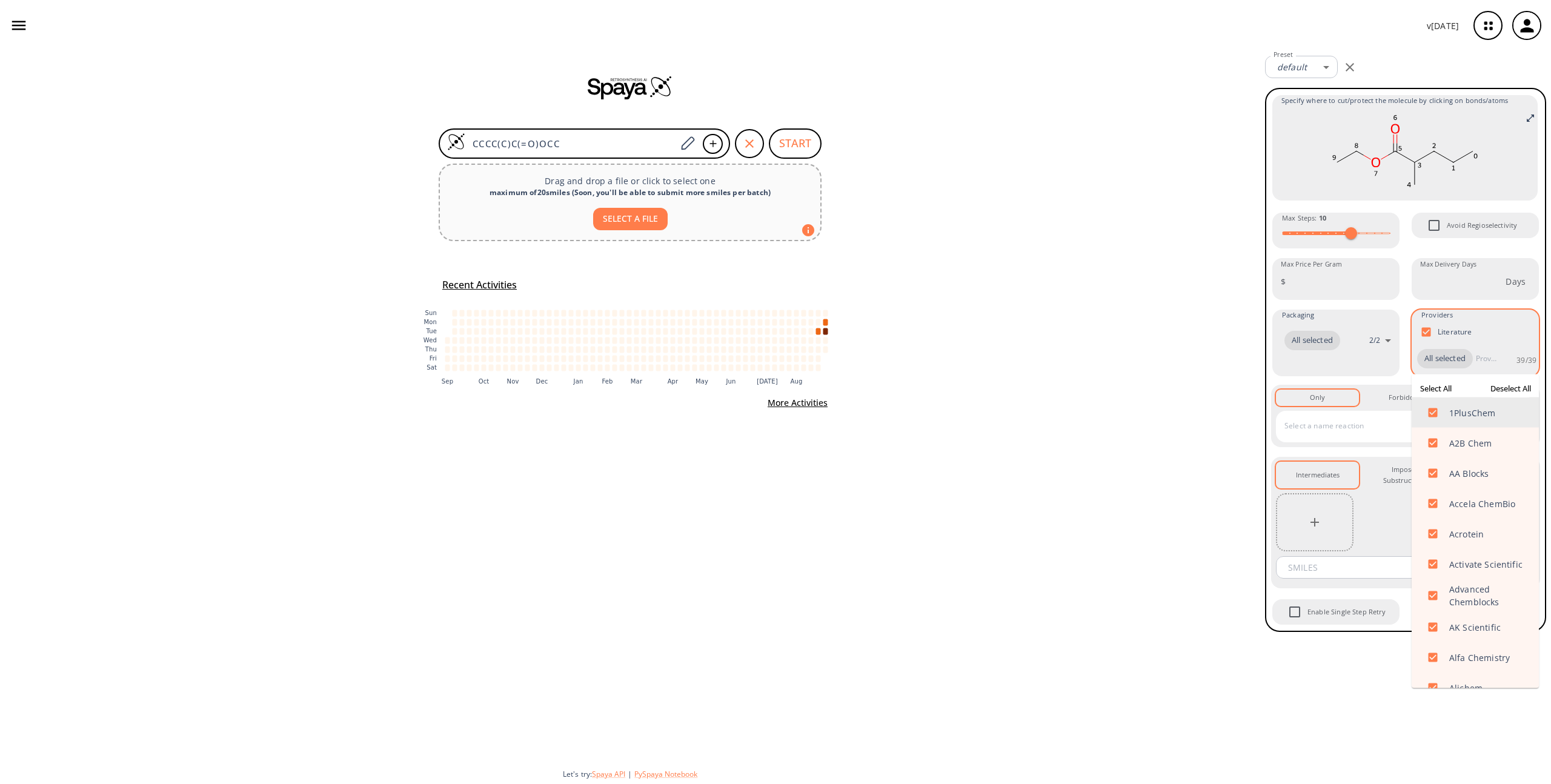
click at [1506, 360] on div "All selected 39 / 39 ​" at bounding box center [1475, 358] width 127 height 30
click at [1245, 278] on div "CCCC(C)C(=O)OCC START Drag and drop a file or click to select one maximum of 20…" at bounding box center [630, 417] width 1260 height 733
